Goal: Task Accomplishment & Management: Use online tool/utility

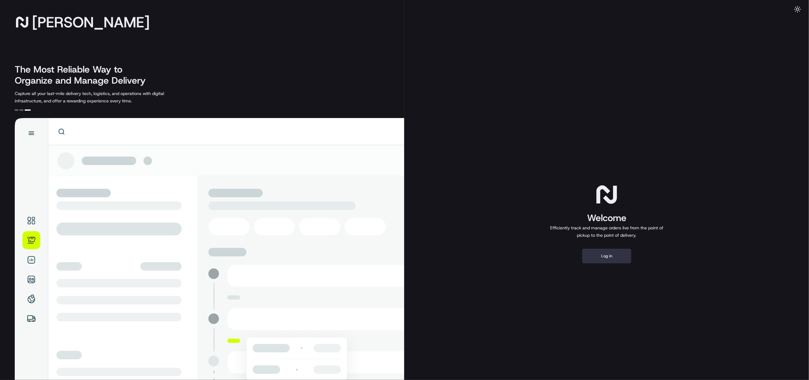
click at [613, 261] on button "Log in" at bounding box center [606, 256] width 49 height 15
click at [615, 255] on button "Log in" at bounding box center [606, 256] width 49 height 15
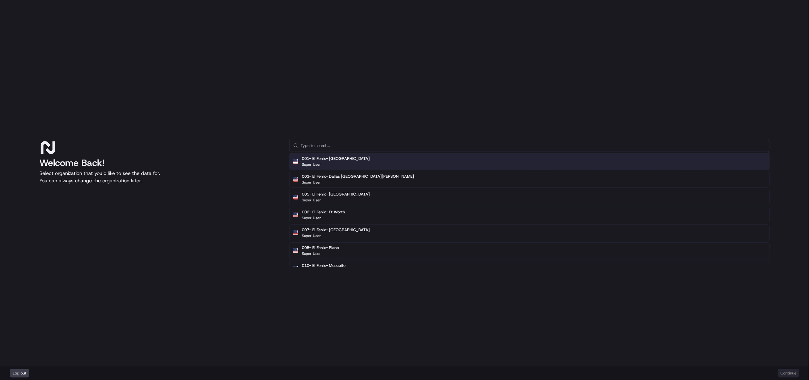
click at [352, 147] on input "text" at bounding box center [533, 145] width 465 height 12
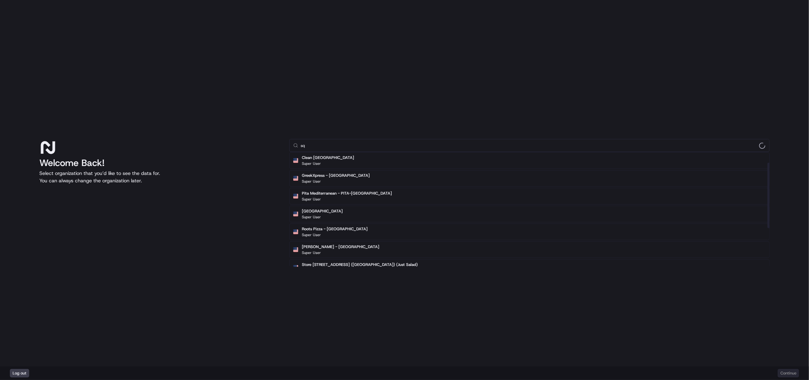
type input "s"
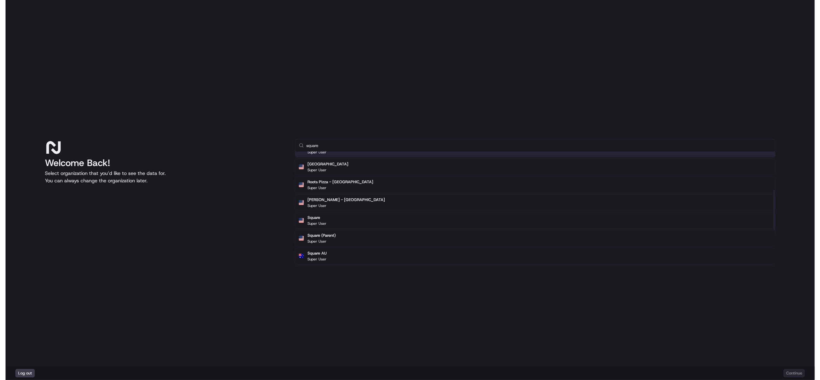
scroll to position [111, 0]
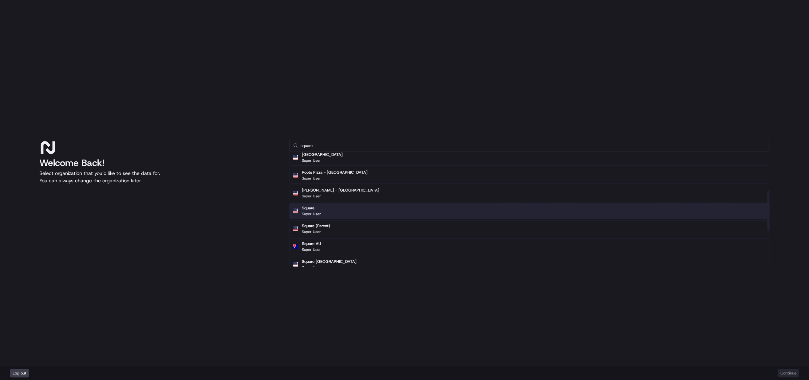
type input "square"
click at [332, 211] on div "Square Super User" at bounding box center [529, 211] width 480 height 17
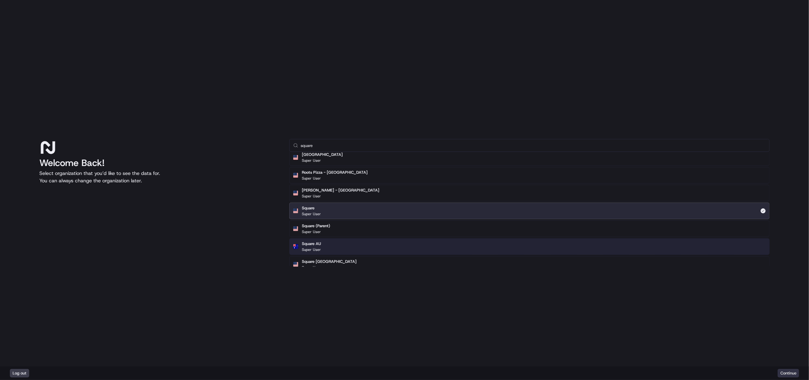
click at [793, 376] on button "Continue" at bounding box center [789, 373] width 22 height 9
